Goal: Check status: Check status

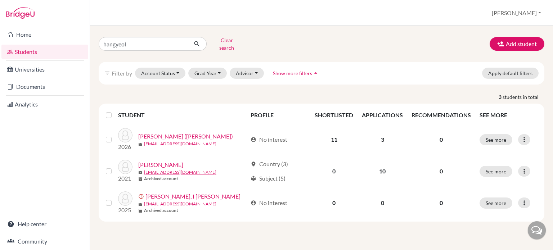
type input "hangyeol"
click at [462, 48] on div "hangyeol Clear search Add student" at bounding box center [321, 44] width 456 height 19
click at [194, 40] on icon "submit" at bounding box center [196, 43] width 7 height 7
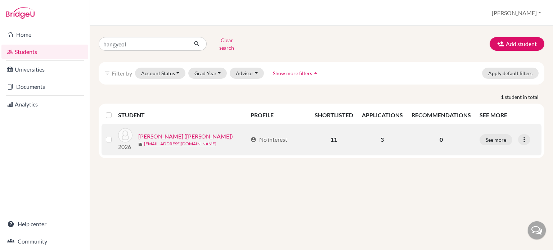
click at [176, 132] on link "[PERSON_NAME] ([PERSON_NAME])" at bounding box center [185, 136] width 95 height 9
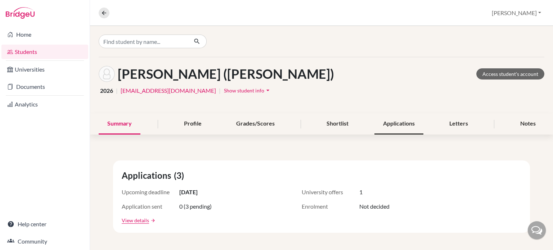
click at [404, 125] on div "Applications" at bounding box center [398, 123] width 49 height 21
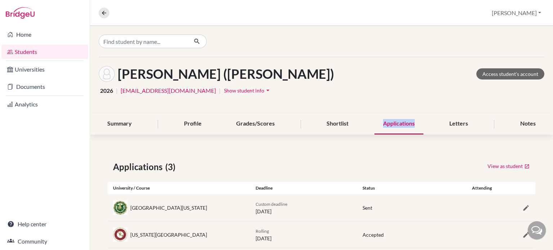
scroll to position [41, 0]
